Goal: Use online tool/utility: Utilize a website feature to perform a specific function

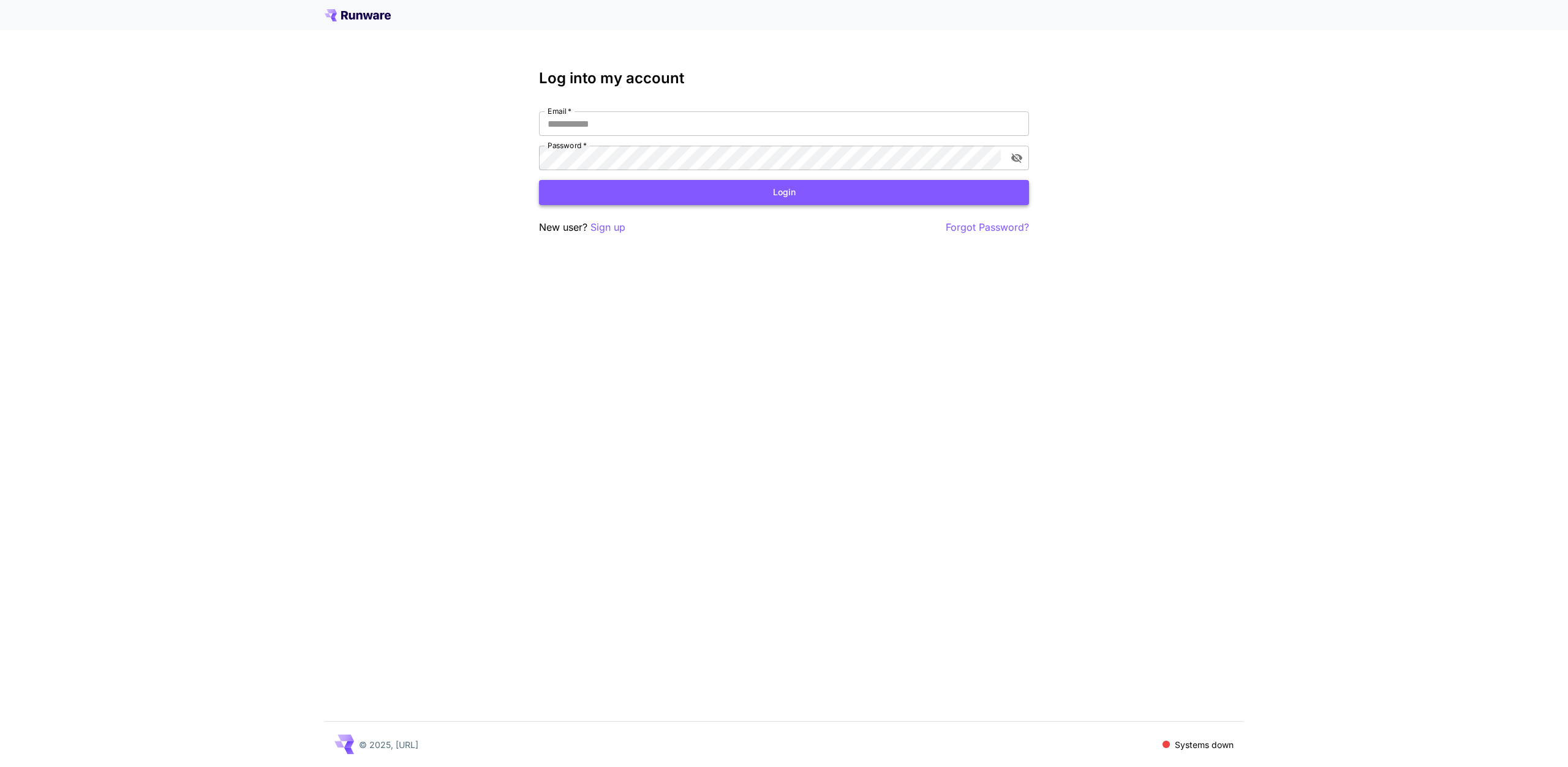
type input "**********"
click at [670, 189] on button "Login" at bounding box center [784, 192] width 490 height 25
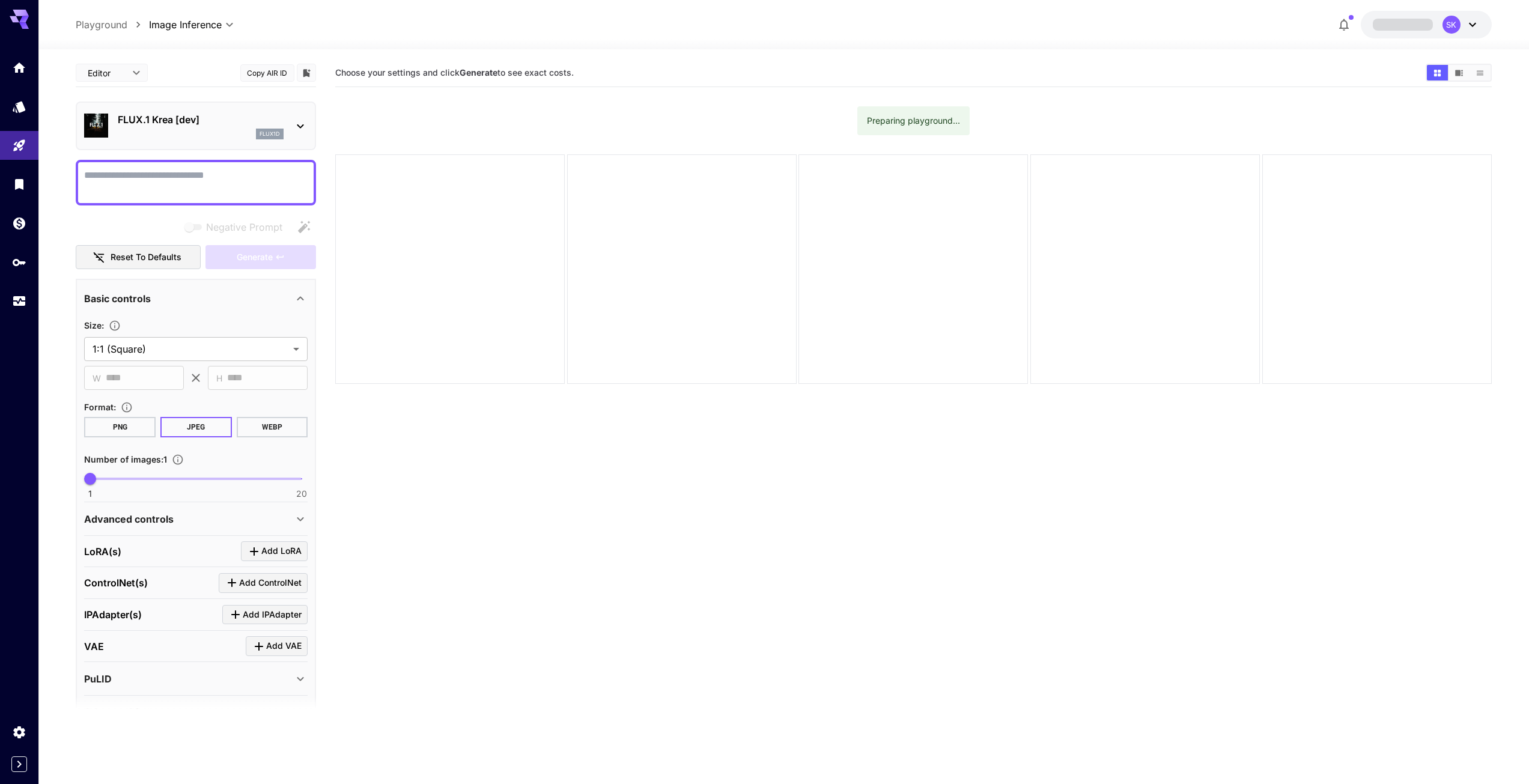
click at [180, 183] on textarea "Negative Prompt" at bounding box center [195, 183] width 224 height 29
